Goal: Task Accomplishment & Management: Manage account settings

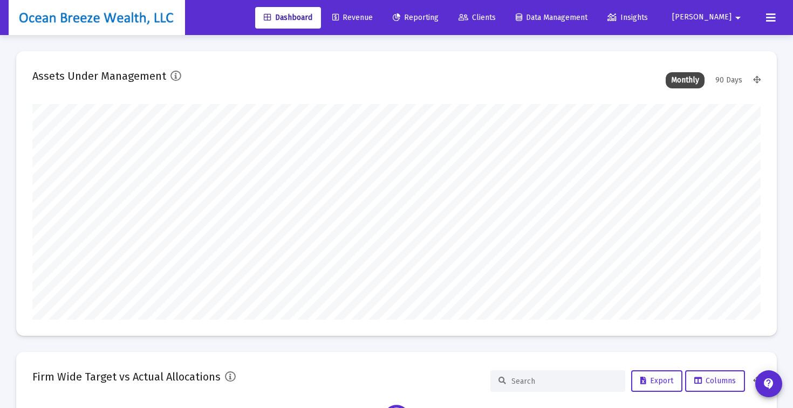
scroll to position [216, 728]
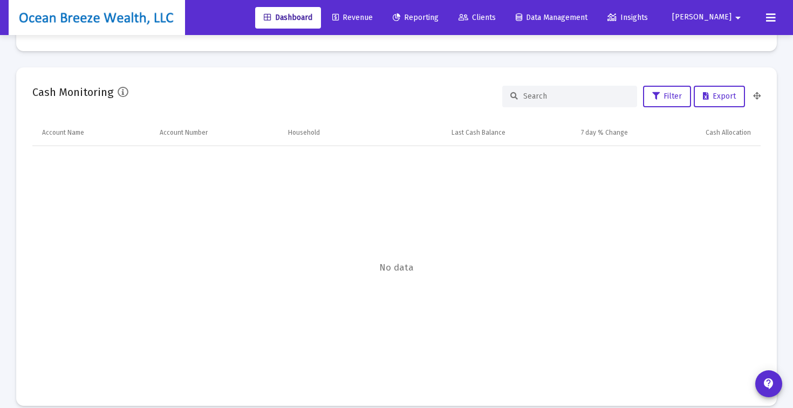
type input "[DATE]"
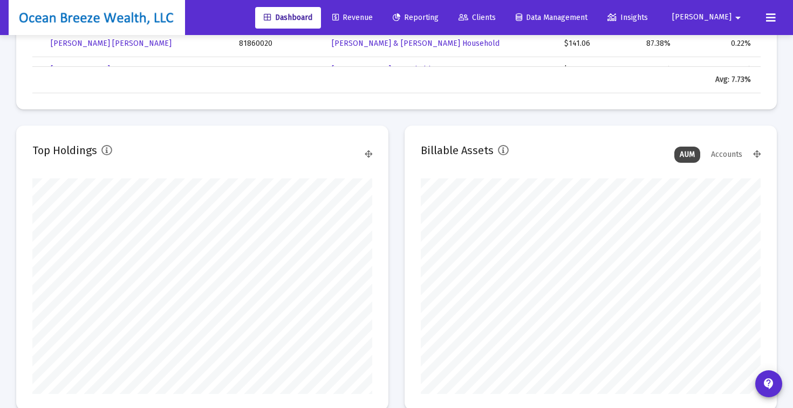
scroll to position [216, 340]
click at [373, 17] on span "Revenue" at bounding box center [352, 17] width 40 height 9
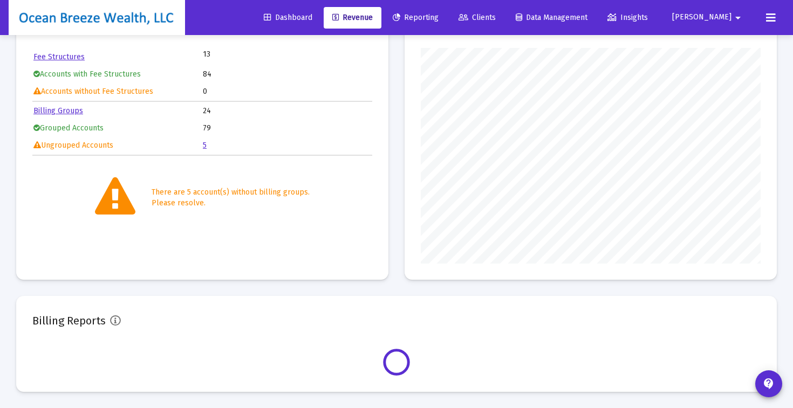
scroll to position [216, 340]
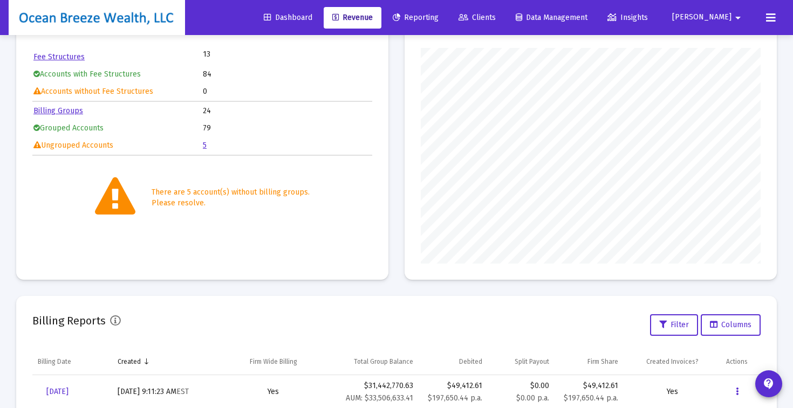
click at [395, 178] on div "Billing Status Fee Structures 13 Accounts with Fee Structures 84 Accounts witho…" at bounding box center [396, 137] width 761 height 285
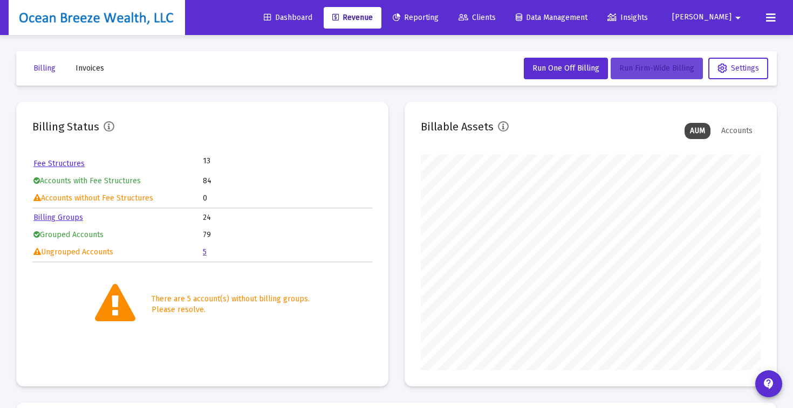
click at [653, 74] on button "Run Firm-Wide Billing" at bounding box center [657, 69] width 92 height 22
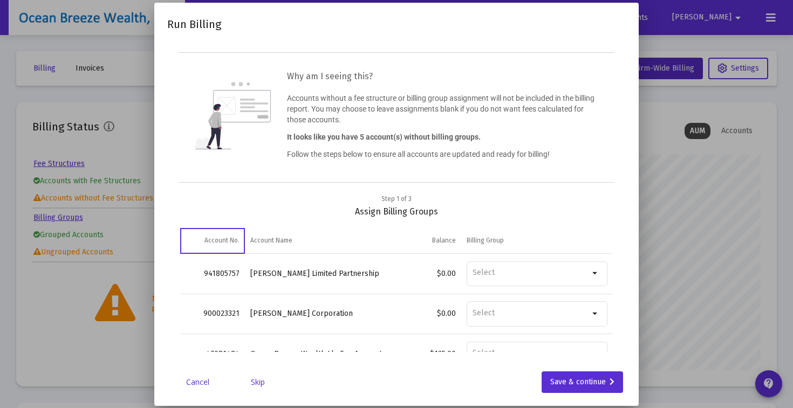
scroll to position [3, 0]
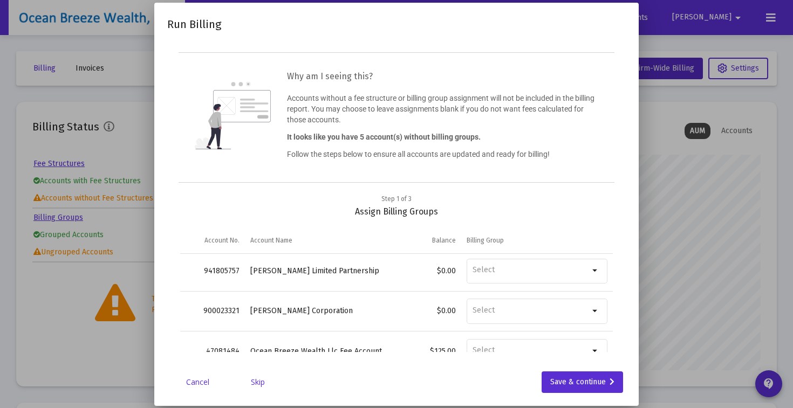
click at [261, 383] on link "Skip" at bounding box center [258, 382] width 54 height 11
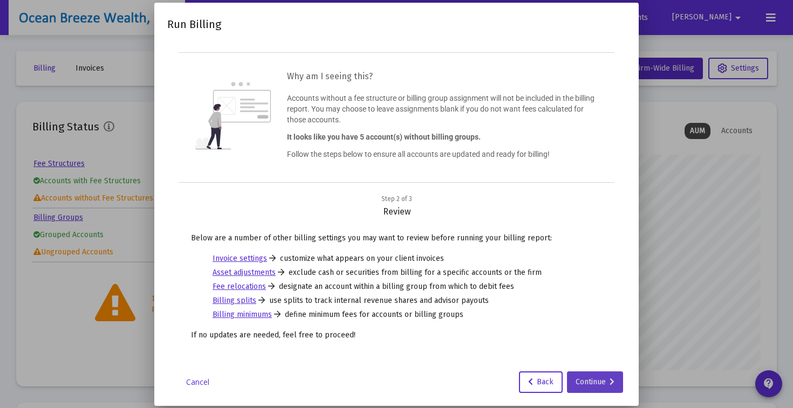
click at [593, 382] on div "Continue" at bounding box center [595, 383] width 39 height 22
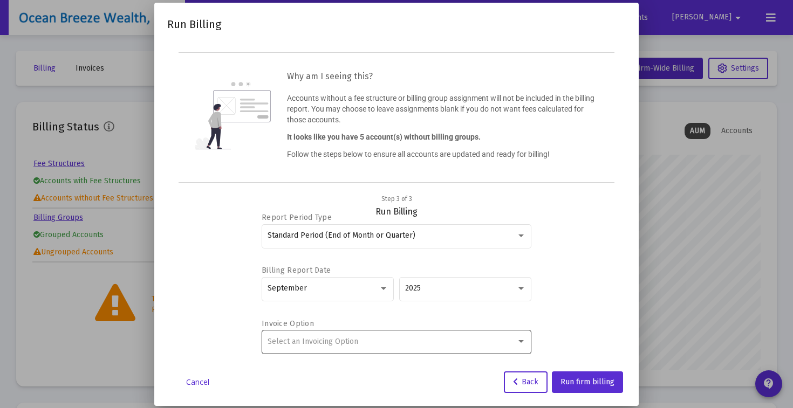
click at [306, 342] on span "Select an Invoicing Option" at bounding box center [313, 341] width 91 height 9
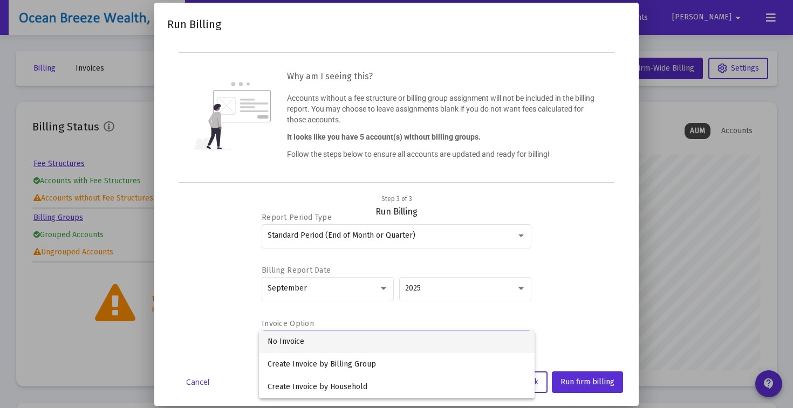
click at [306, 342] on span "No Invoice" at bounding box center [397, 342] width 258 height 23
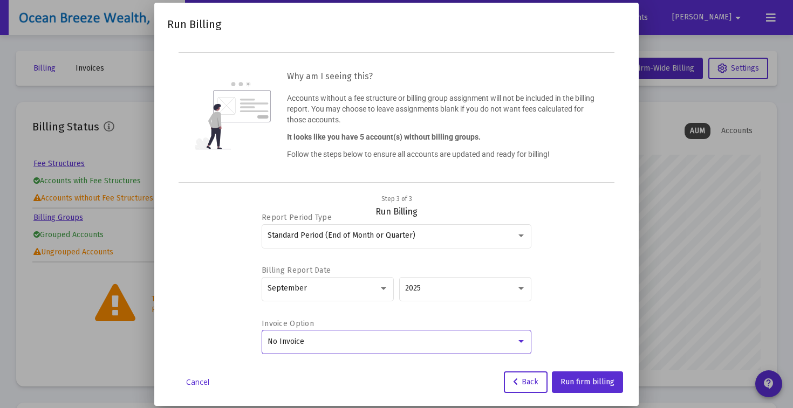
click at [571, 207] on div "Step 3 of 3 Run Billing" at bounding box center [396, 206] width 433 height 24
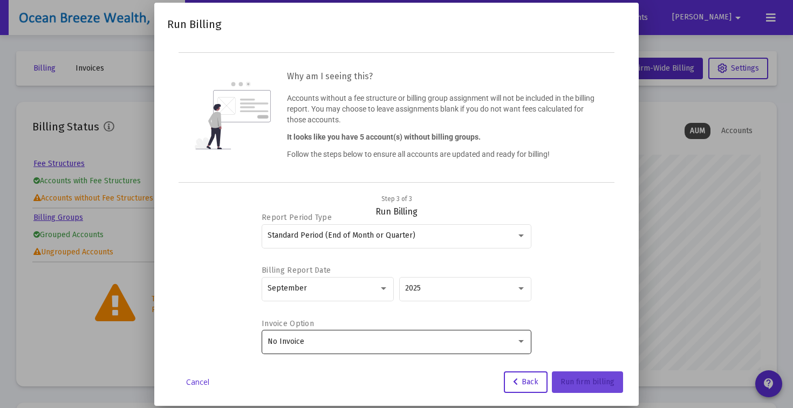
click at [593, 380] on span "Run firm billing" at bounding box center [588, 382] width 54 height 9
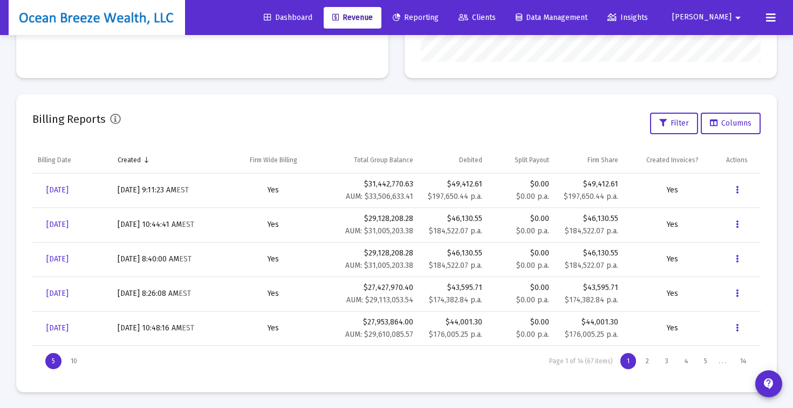
scroll to position [0, 0]
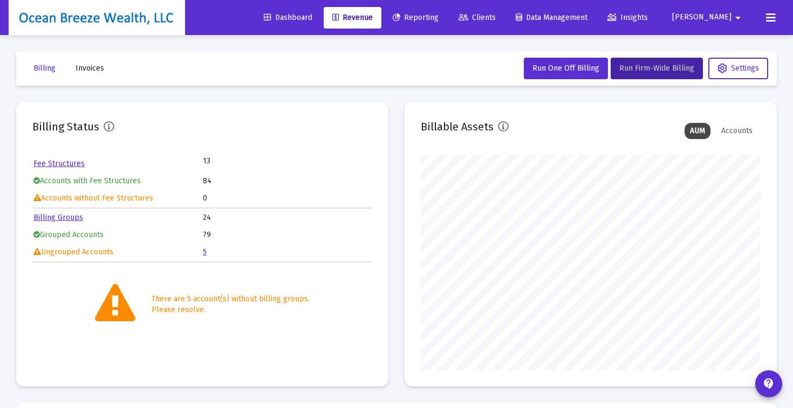
click at [398, 187] on div "Billing Status Fee Structures 13 Accounts with Fee Structures 84 Accounts witho…" at bounding box center [396, 244] width 761 height 285
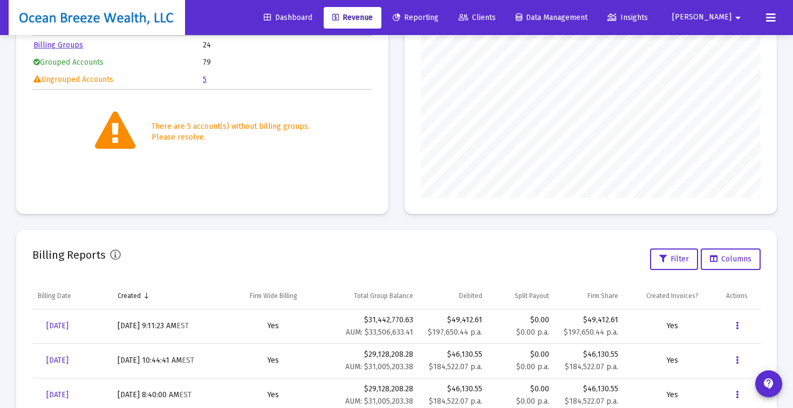
scroll to position [309, 0]
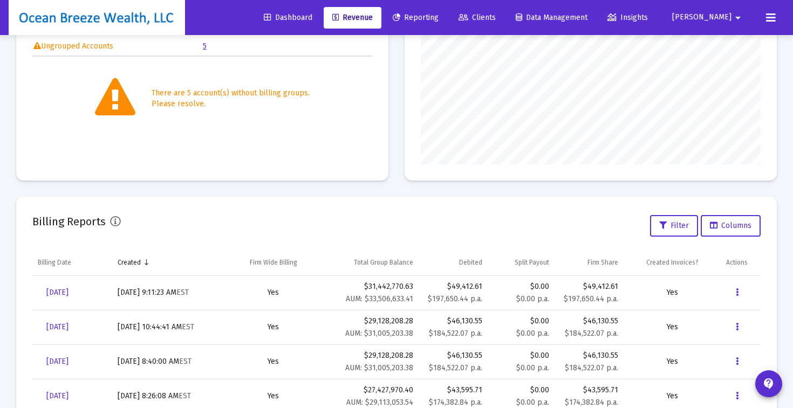
scroll to position [237, 0]
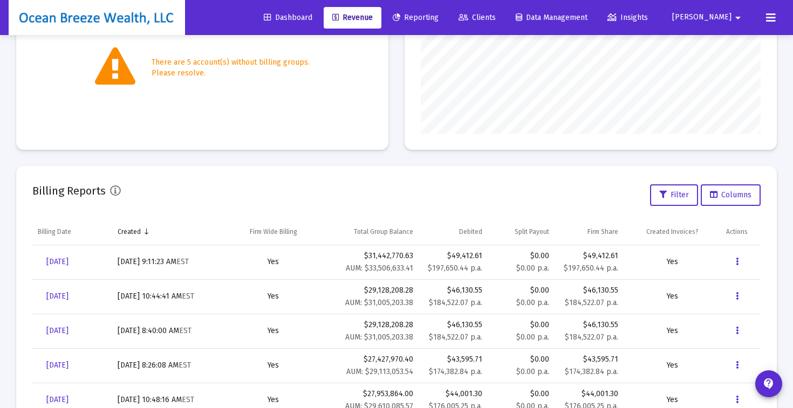
click at [408, 196] on div "Billing Reports Filter Columns" at bounding box center [396, 195] width 728 height 26
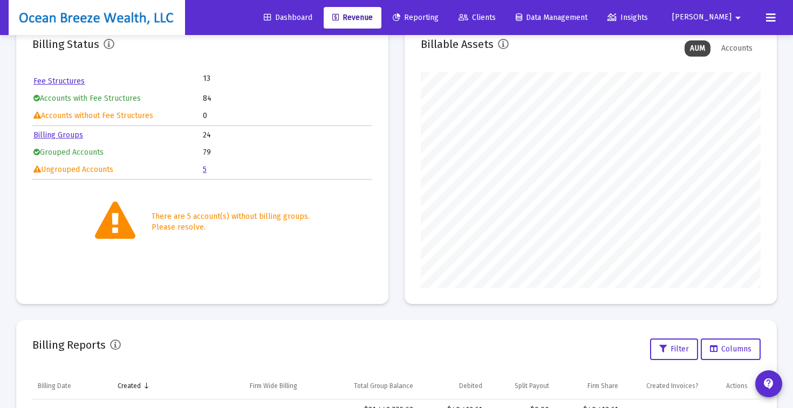
scroll to position [0, 0]
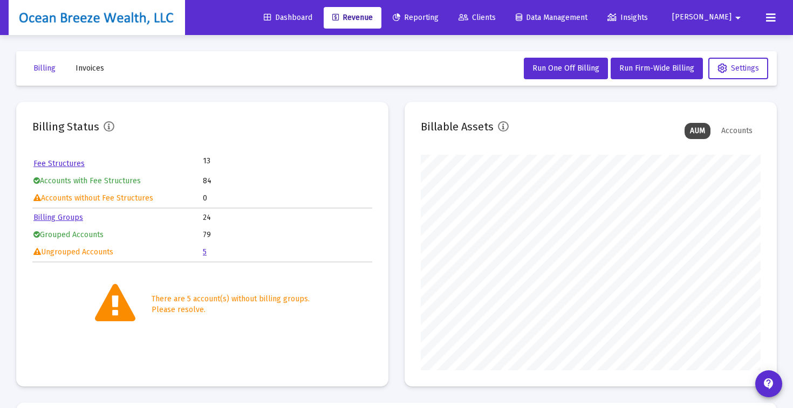
click at [392, 251] on div "Billing Status Fee Structures 13 Accounts with Fee Structures 84 Accounts witho…" at bounding box center [396, 244] width 761 height 285
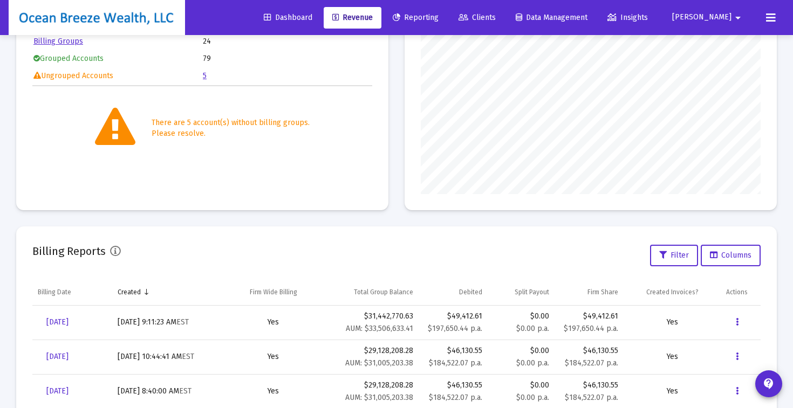
scroll to position [309, 0]
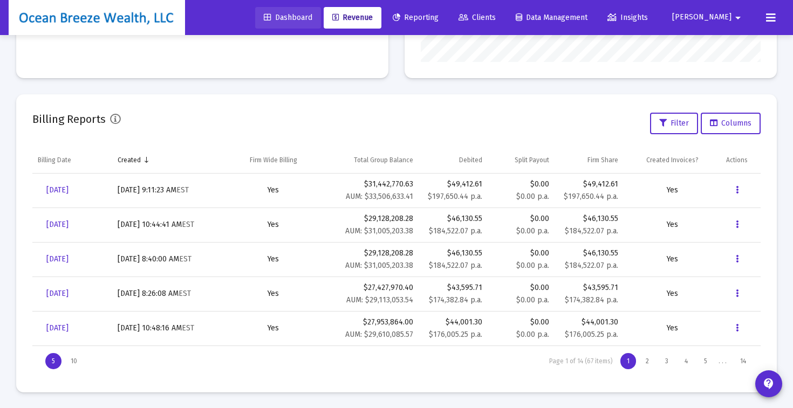
click at [321, 24] on link "Dashboard" at bounding box center [288, 18] width 66 height 22
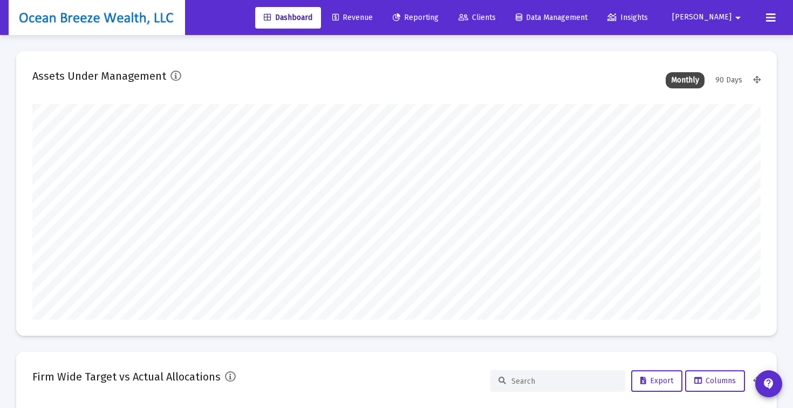
scroll to position [216, 340]
click at [373, 17] on span "Revenue" at bounding box center [352, 17] width 40 height 9
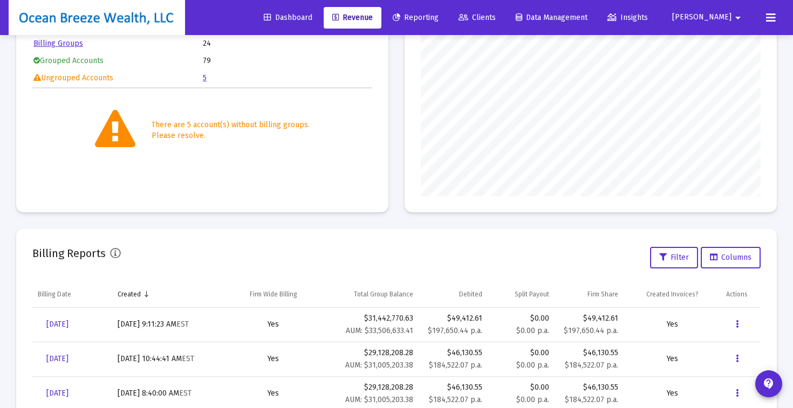
scroll to position [309, 0]
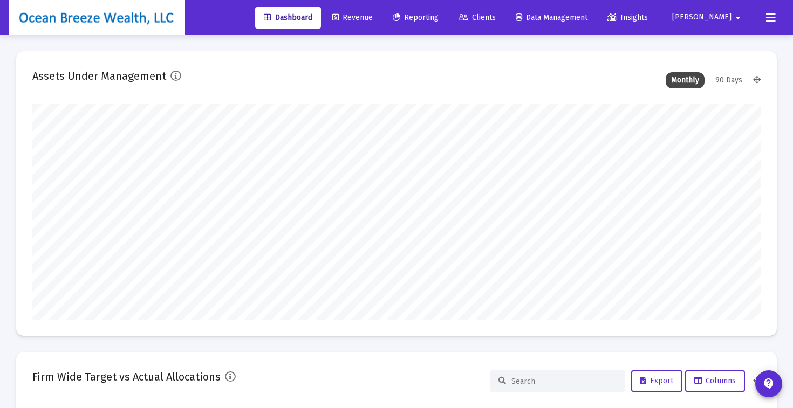
type input "[DATE]"
click at [373, 17] on span "Revenue" at bounding box center [352, 17] width 40 height 9
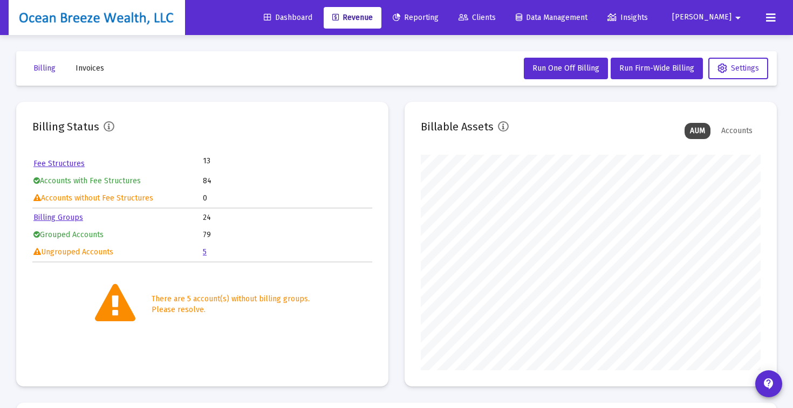
scroll to position [216, 340]
click at [391, 210] on div "Billing Status Fee Structures 13 Accounts with Fee Structures 84 Accounts witho…" at bounding box center [396, 244] width 761 height 285
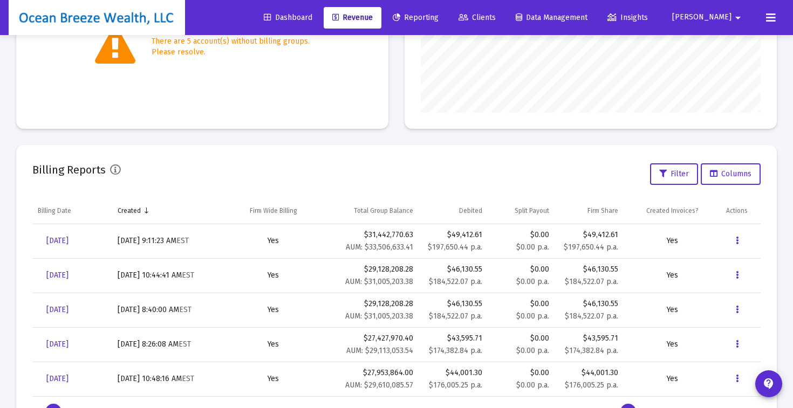
scroll to position [309, 0]
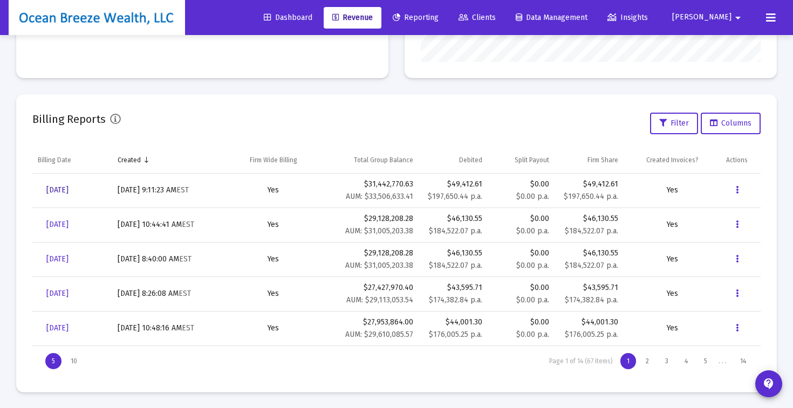
click at [69, 193] on span "[DATE]" at bounding box center [57, 190] width 22 height 9
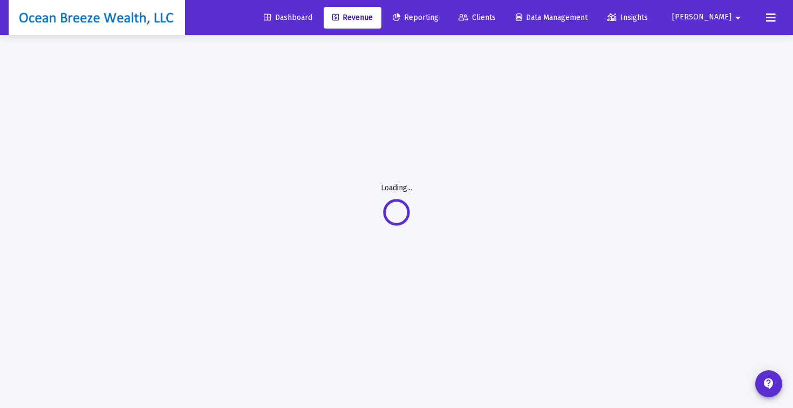
scroll to position [35, 0]
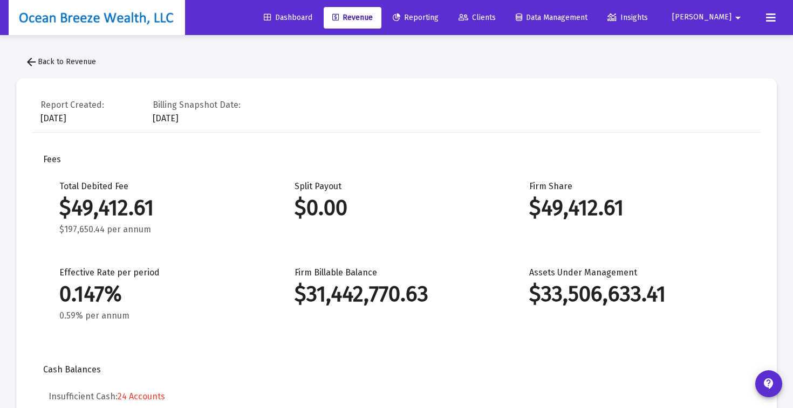
click at [31, 63] on mat-icon "arrow_back" at bounding box center [31, 62] width 13 height 13
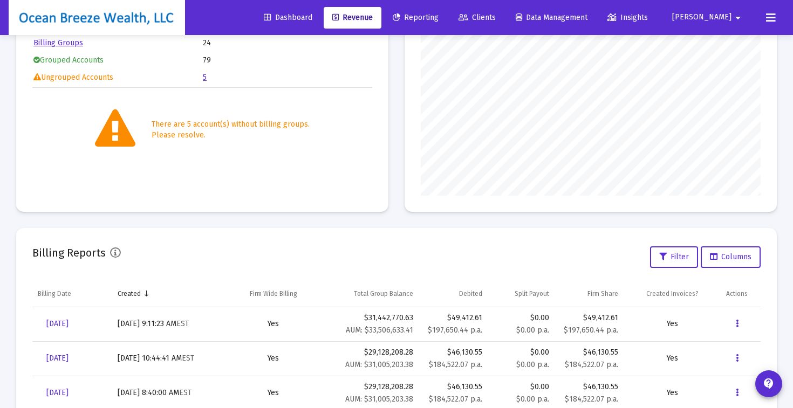
scroll to position [239, 0]
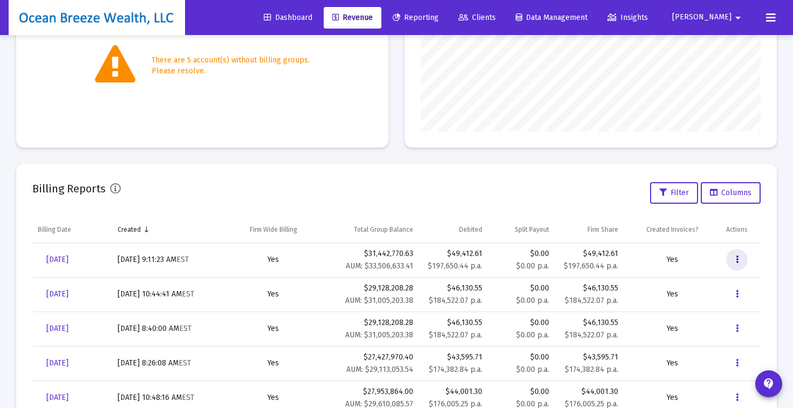
click at [733, 260] on button "Data grid" at bounding box center [737, 260] width 22 height 22
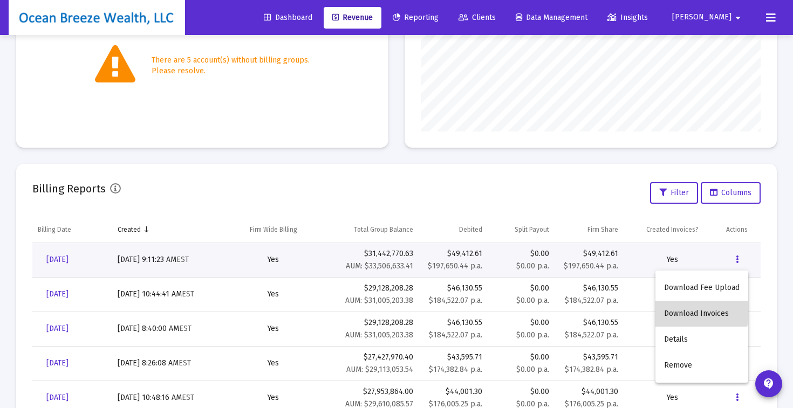
click at [696, 312] on button "Download Invoices" at bounding box center [702, 314] width 93 height 26
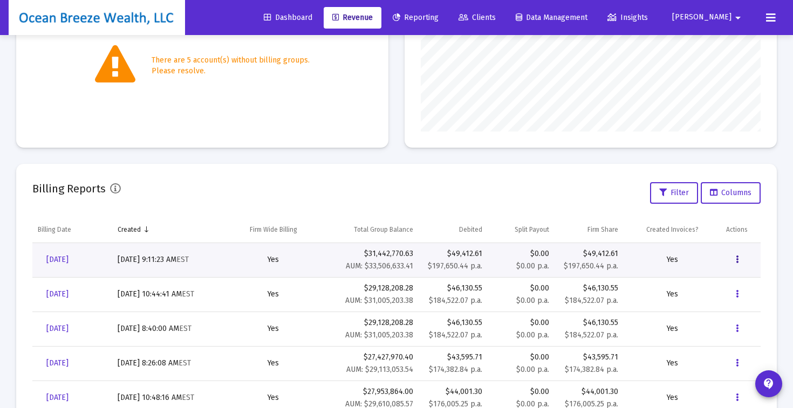
click at [738, 263] on icon "Data grid" at bounding box center [737, 260] width 3 height 13
click at [706, 291] on button "Download Fee Upload" at bounding box center [702, 288] width 93 height 26
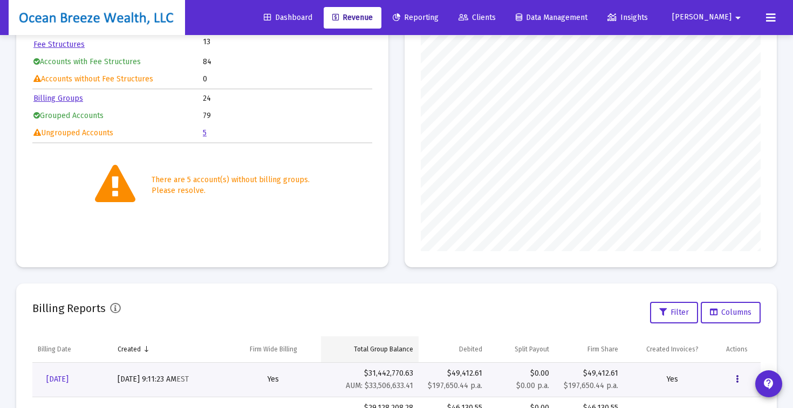
scroll to position [118, 0]
click at [395, 108] on div "Billing Status Fee Structures 13 Accounts with Fee Structures 84 Accounts witho…" at bounding box center [396, 126] width 761 height 285
click at [775, 20] on button at bounding box center [771, 18] width 22 height 22
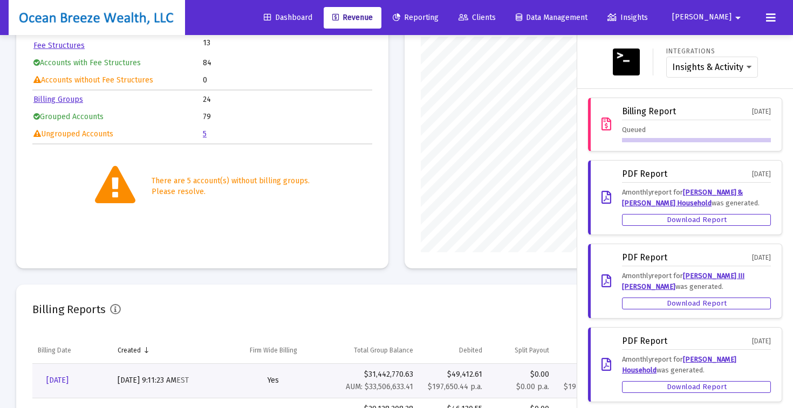
click at [707, 111] on div "Billing Report [DATE]" at bounding box center [696, 113] width 149 height 13
click at [665, 132] on div "Queued" at bounding box center [696, 134] width 149 height 18
click at [729, 125] on div "Queued" at bounding box center [696, 134] width 149 height 18
click at [392, 162] on div at bounding box center [396, 204] width 793 height 408
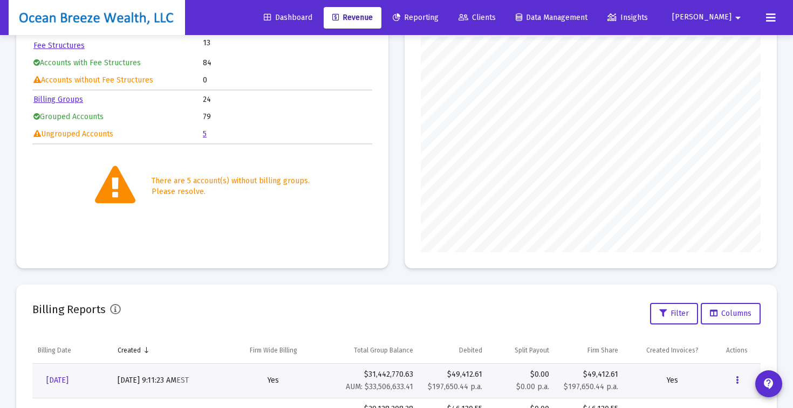
scroll to position [0, 0]
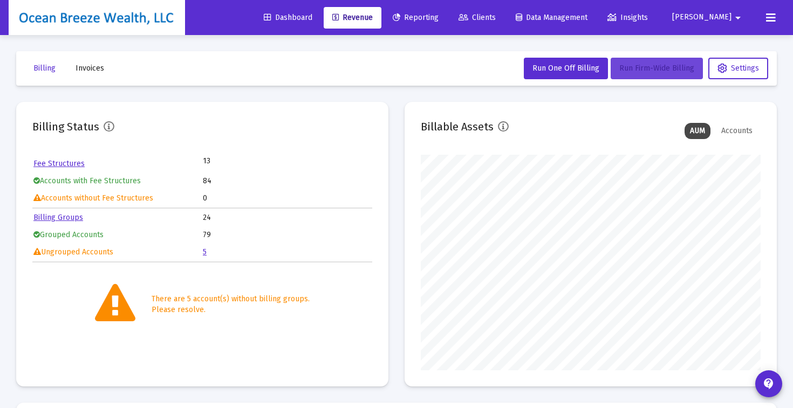
click at [655, 69] on span "Run Firm-Wide Billing" at bounding box center [656, 68] width 75 height 9
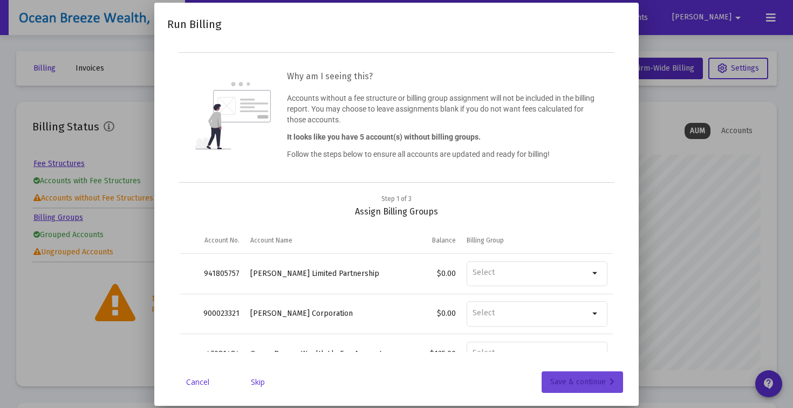
click at [596, 388] on div "Save & continue" at bounding box center [582, 383] width 64 height 22
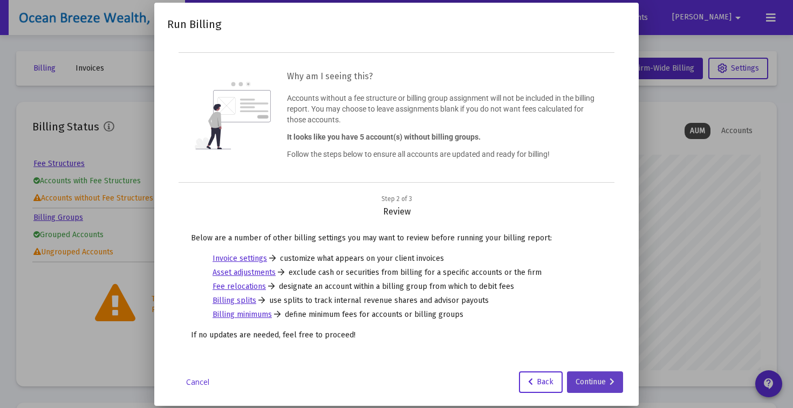
click at [603, 383] on div "Continue" at bounding box center [595, 383] width 39 height 22
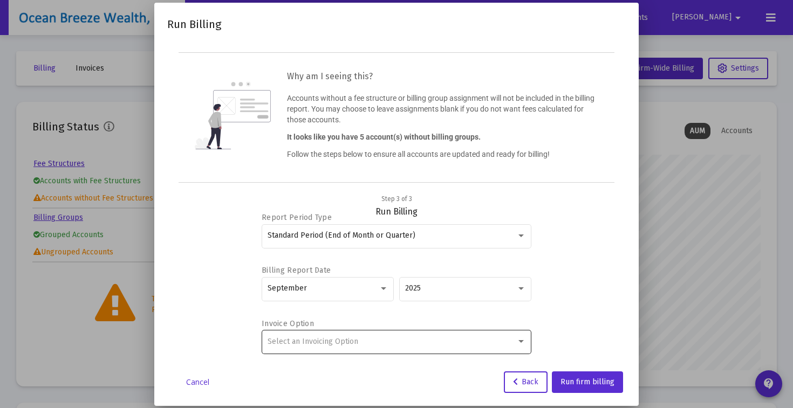
click at [358, 338] on div "Select an Invoicing Option" at bounding box center [392, 342] width 249 height 9
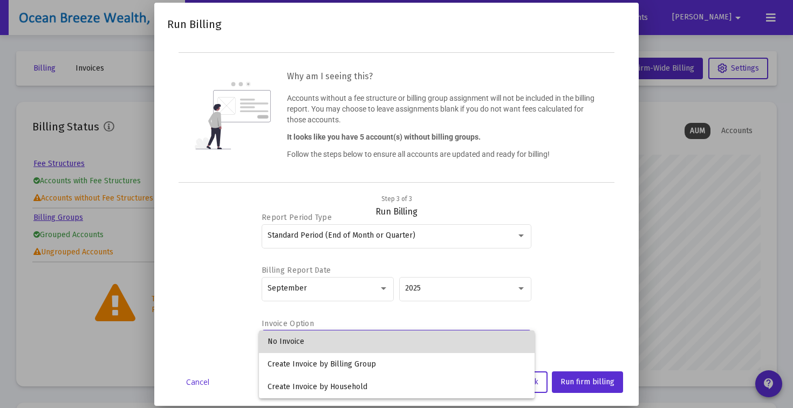
click at [335, 345] on span "No Invoice" at bounding box center [397, 342] width 258 height 23
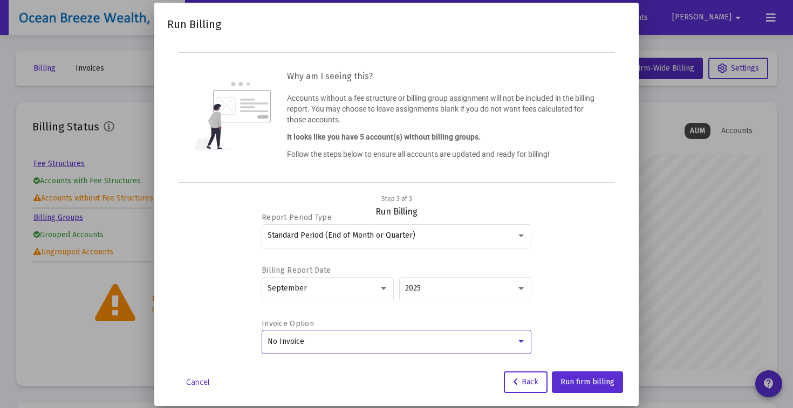
click at [574, 178] on div "Why am I seeing this? Accounts without a fee structure or billing group assignm…" at bounding box center [397, 117] width 436 height 131
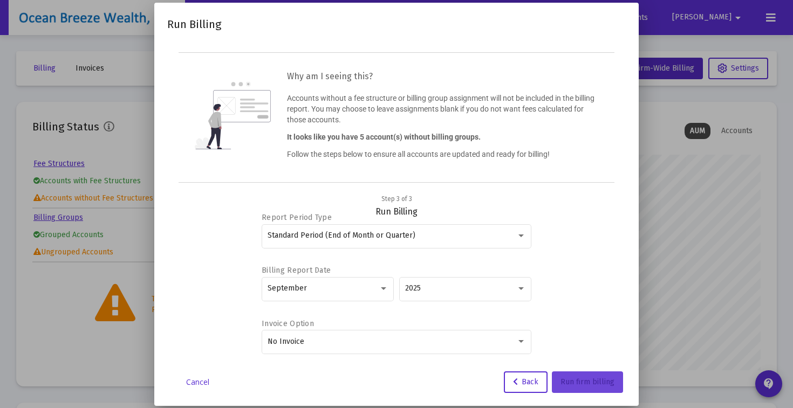
click at [580, 385] on span "Run firm billing" at bounding box center [588, 382] width 54 height 9
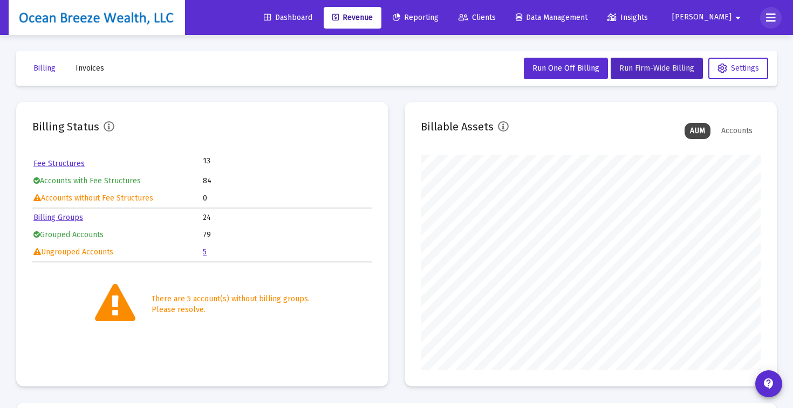
click at [768, 19] on icon at bounding box center [771, 17] width 10 height 13
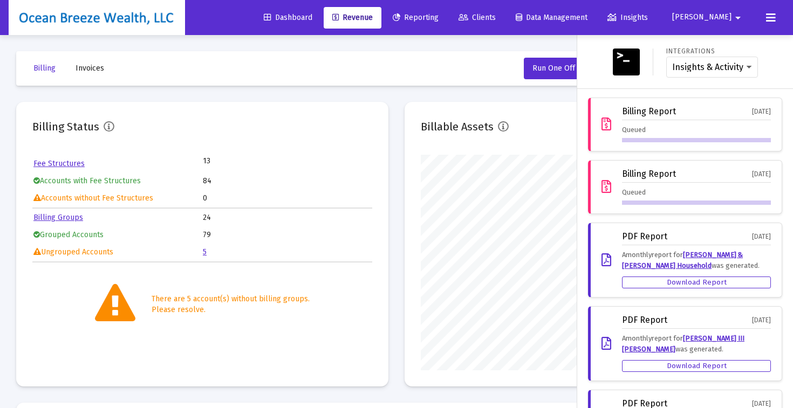
click at [701, 187] on div "Billing Report [DATE] Queued" at bounding box center [696, 187] width 149 height 36
click at [398, 152] on div at bounding box center [396, 204] width 793 height 408
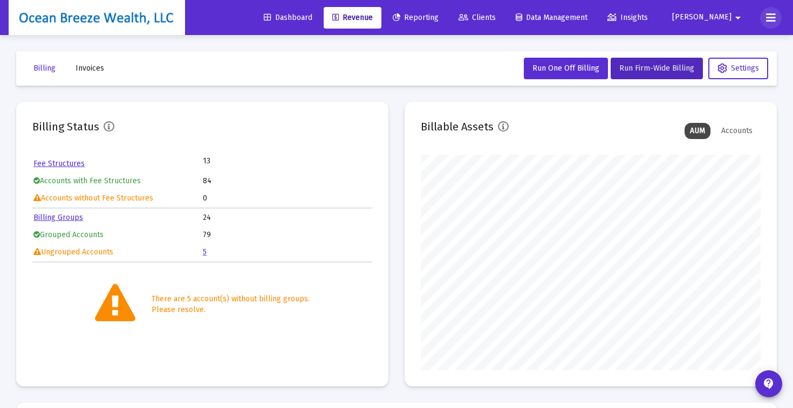
click at [768, 19] on icon at bounding box center [771, 17] width 10 height 13
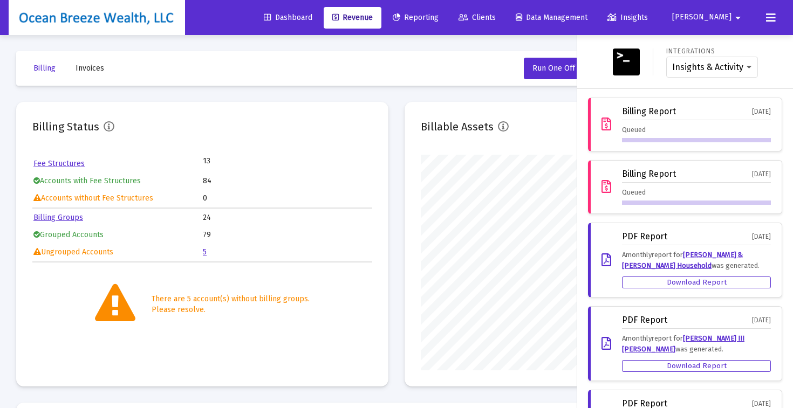
click at [400, 151] on div at bounding box center [396, 204] width 793 height 408
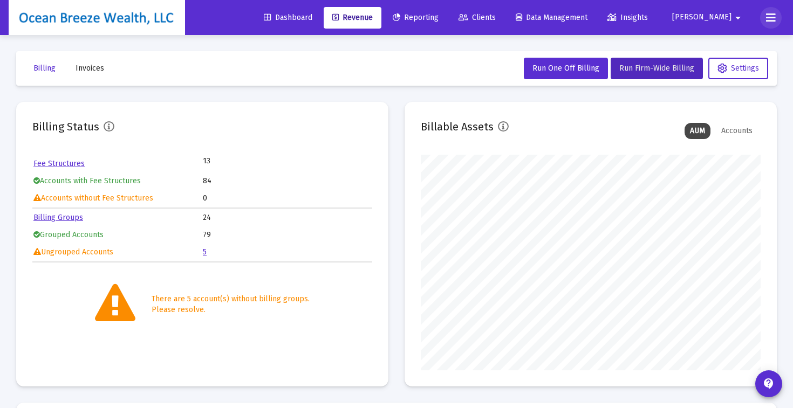
click at [770, 22] on icon at bounding box center [771, 17] width 10 height 13
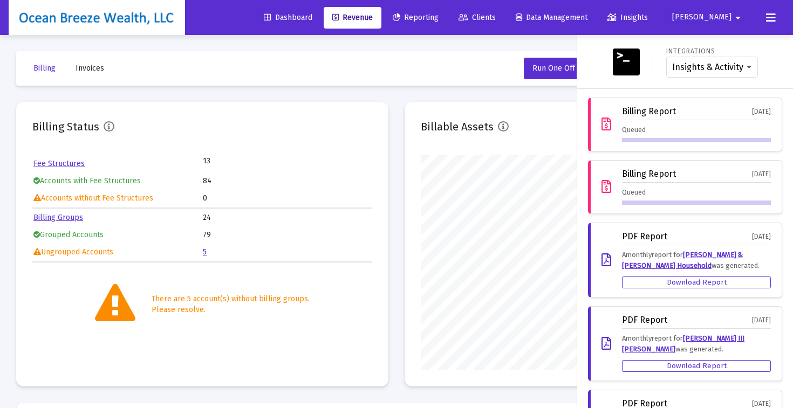
click at [707, 180] on div "Billing Report [DATE]" at bounding box center [696, 175] width 149 height 13
click at [397, 163] on div at bounding box center [396, 204] width 793 height 408
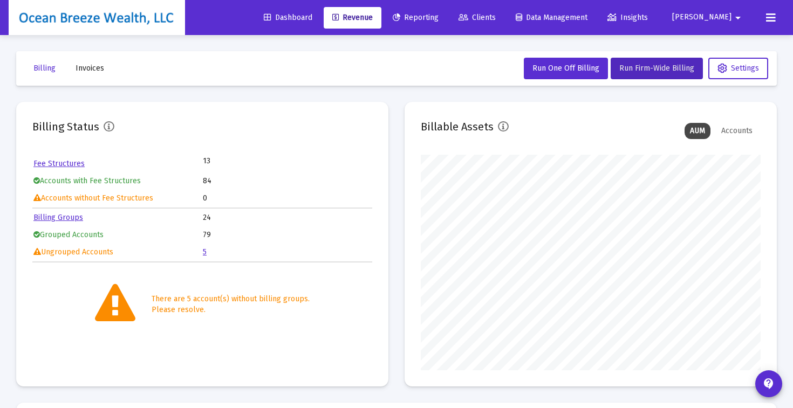
scroll to position [309, 0]
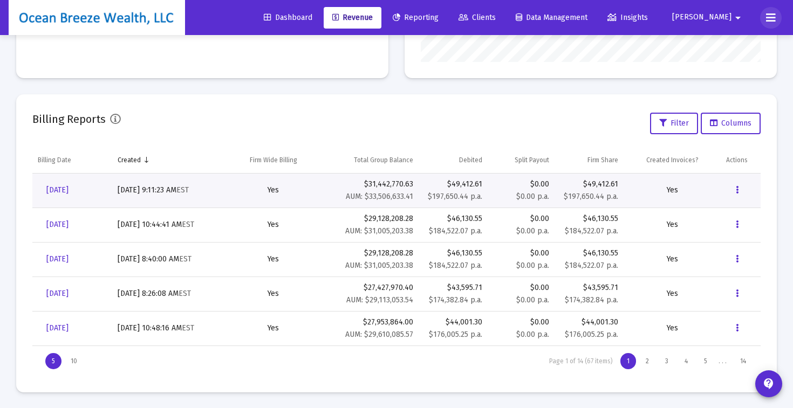
click at [770, 21] on icon at bounding box center [771, 17] width 10 height 13
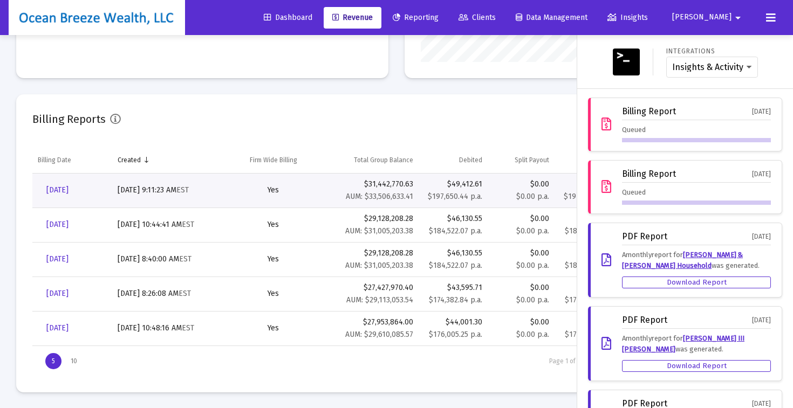
click at [709, 185] on div "Billing Report [DATE] Queued" at bounding box center [696, 187] width 149 height 36
click at [497, 90] on div at bounding box center [396, 204] width 793 height 408
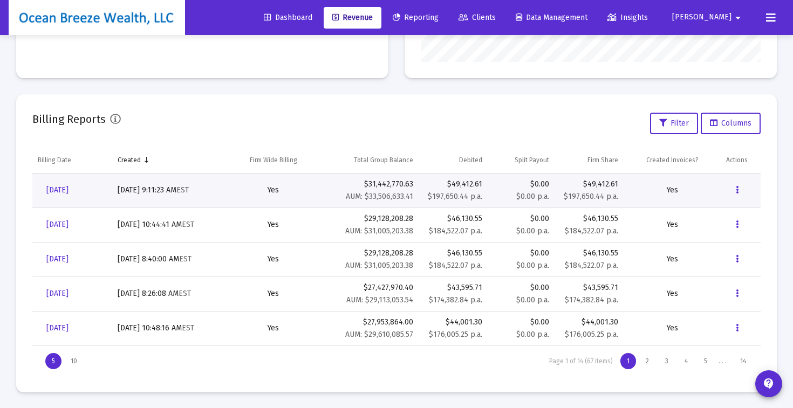
click at [548, 98] on mat-card "Billing Reports Filter Columns Billing Date Created Firm Wide Billing Total Gro…" at bounding box center [396, 243] width 761 height 298
click at [768, 18] on icon at bounding box center [771, 17] width 10 height 13
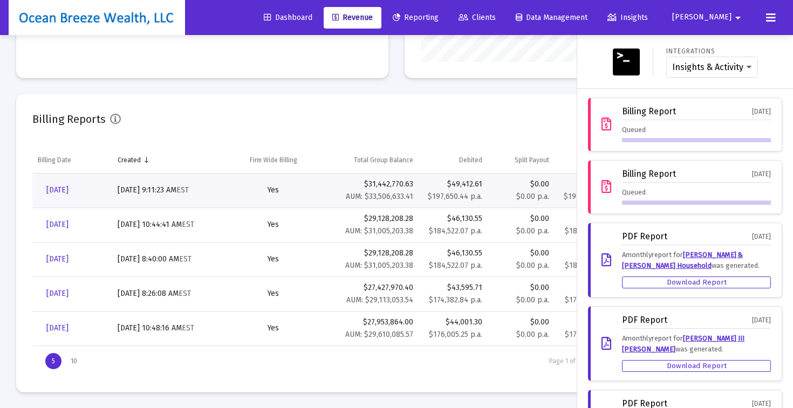
click at [379, 104] on div at bounding box center [396, 204] width 793 height 408
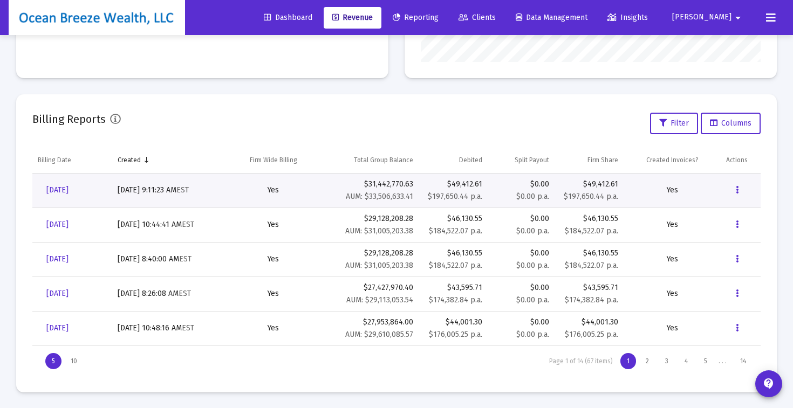
click at [765, 19] on button at bounding box center [771, 18] width 22 height 22
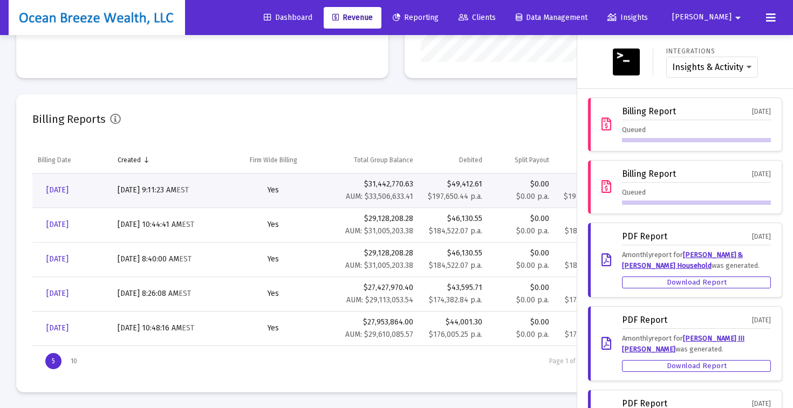
click at [690, 121] on div "Billing Report [DATE] Queued" at bounding box center [696, 125] width 149 height 36
click at [641, 112] on div "Billing Report" at bounding box center [649, 112] width 54 height 10
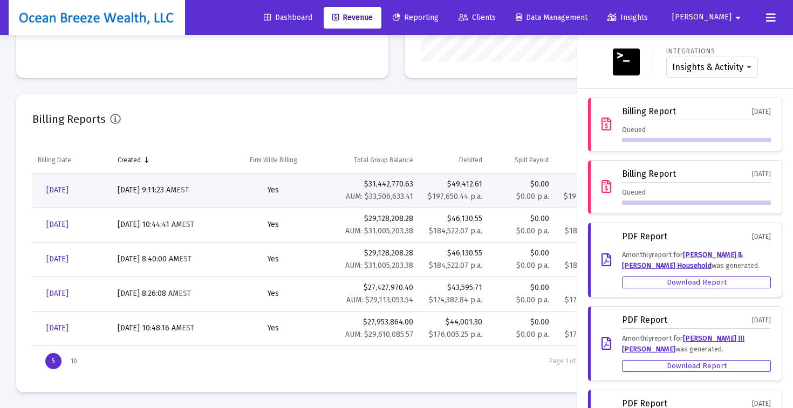
click at [605, 125] on icon at bounding box center [607, 124] width 10 height 13
click at [421, 104] on div at bounding box center [396, 204] width 793 height 408
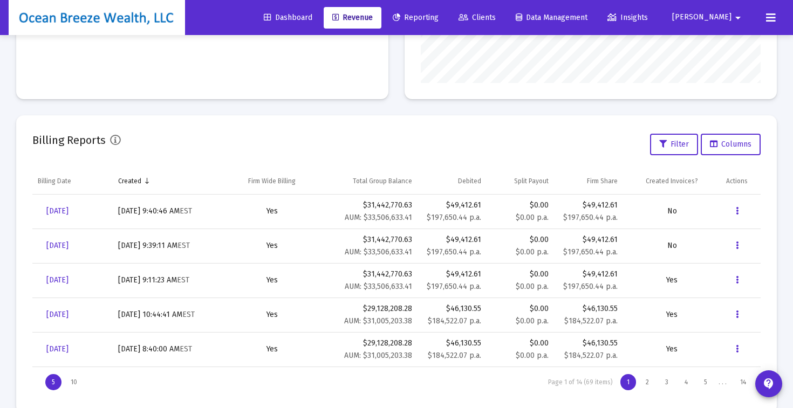
scroll to position [309, 0]
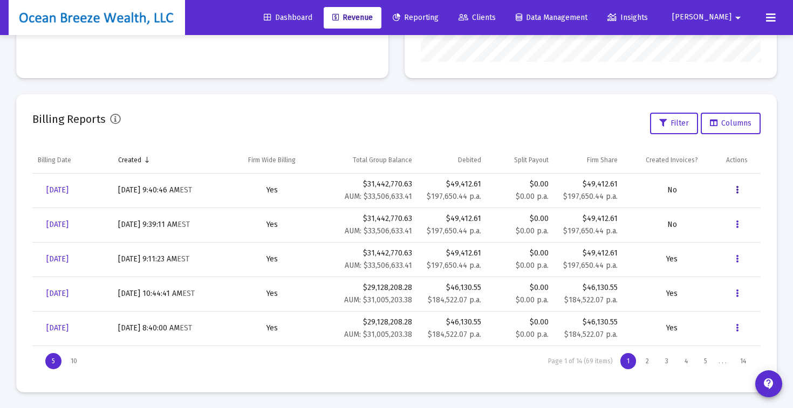
click at [736, 193] on icon "Data grid" at bounding box center [737, 190] width 3 height 13
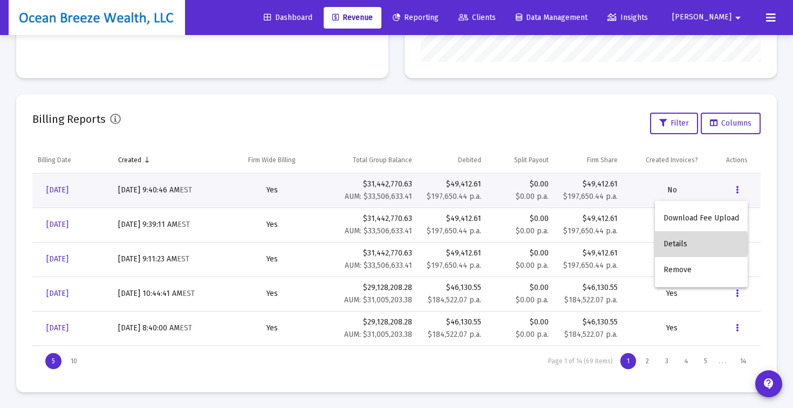
click at [680, 244] on button "Details" at bounding box center [701, 244] width 93 height 26
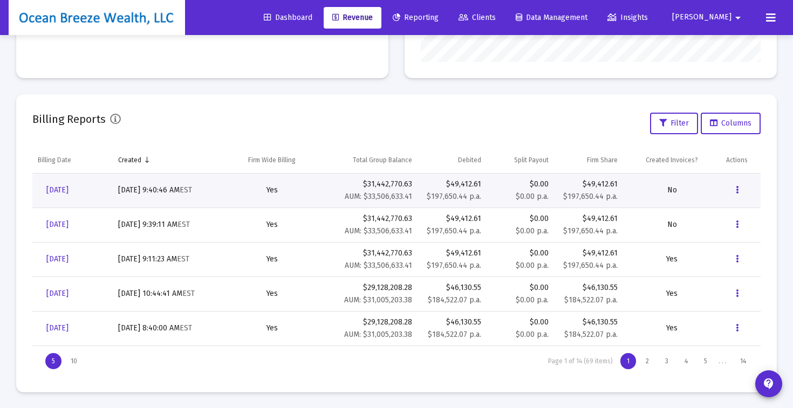
scroll to position [35, 0]
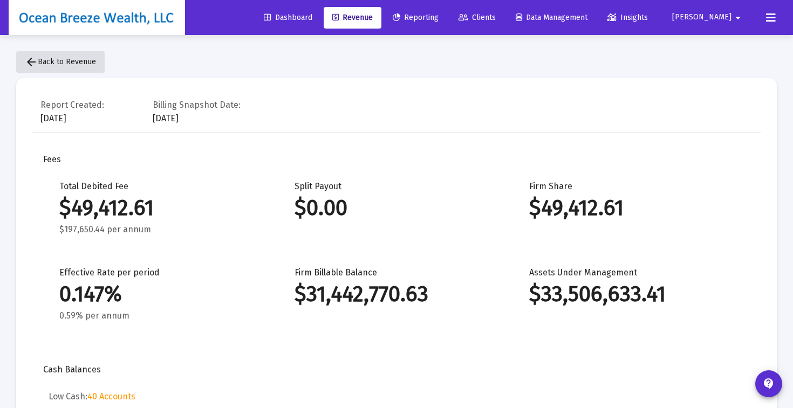
click at [31, 62] on mat-icon "arrow_back" at bounding box center [31, 62] width 13 height 13
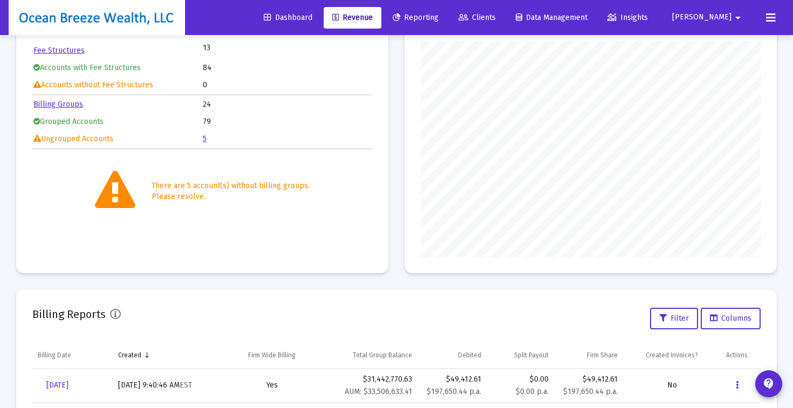
scroll to position [230, 0]
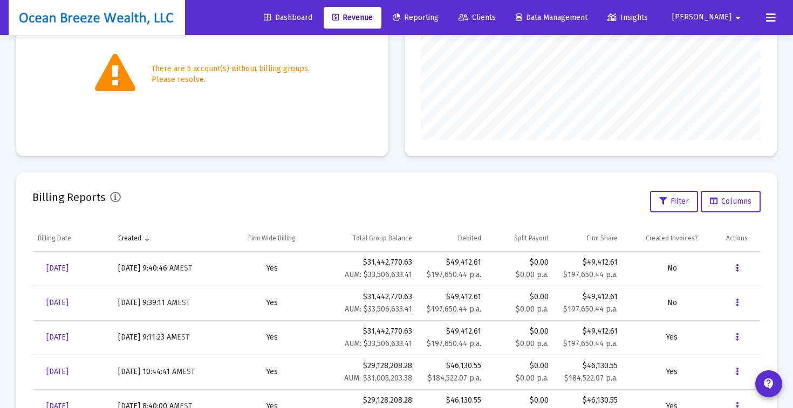
click at [736, 267] on icon "Data grid" at bounding box center [737, 268] width 3 height 13
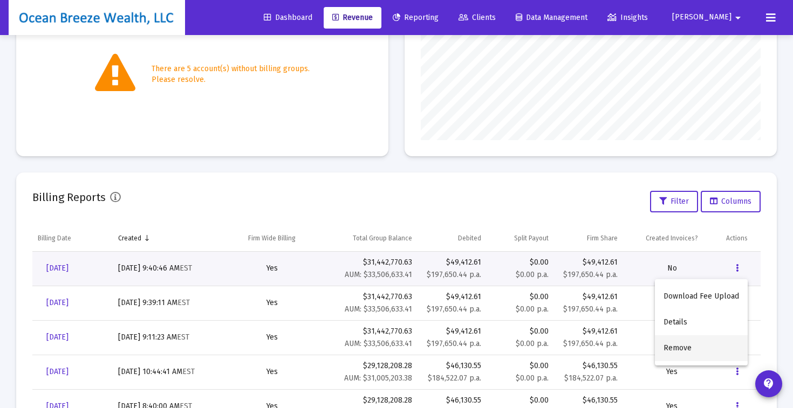
click at [678, 349] on button "Remove" at bounding box center [701, 349] width 93 height 26
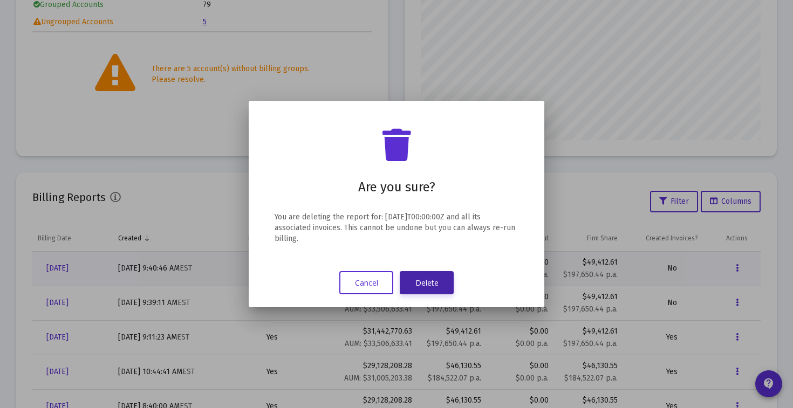
click at [423, 289] on button "Delete" at bounding box center [427, 282] width 54 height 23
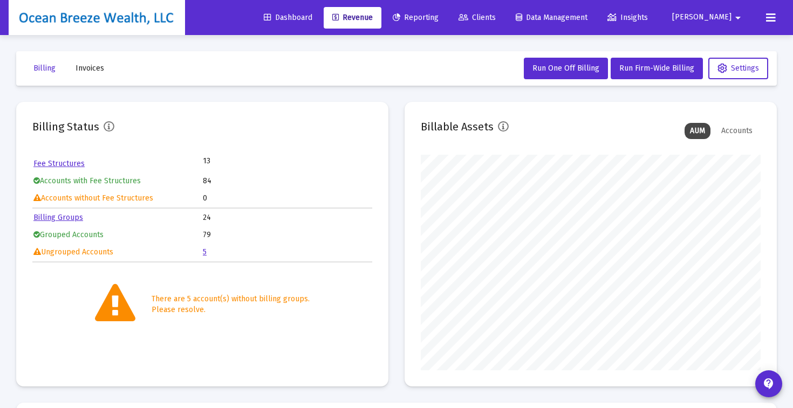
click at [321, 22] on link "Dashboard" at bounding box center [288, 18] width 66 height 22
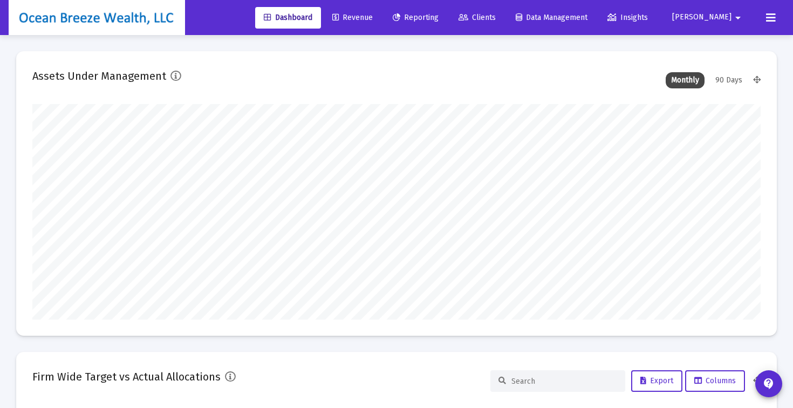
scroll to position [216, 392]
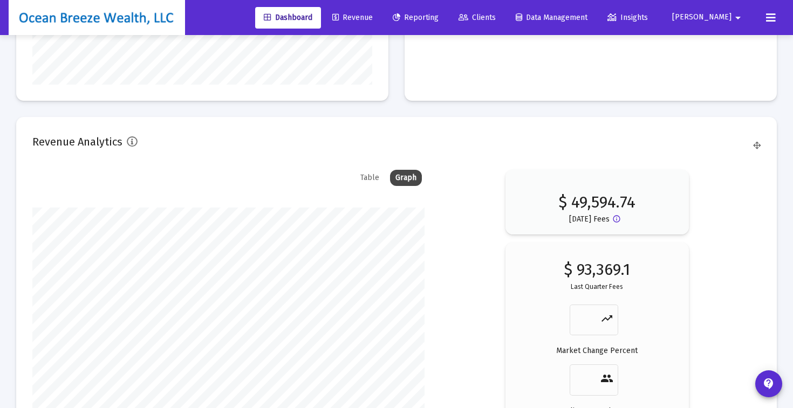
scroll to position [1611, 0]
